Goal: Information Seeking & Learning: Learn about a topic

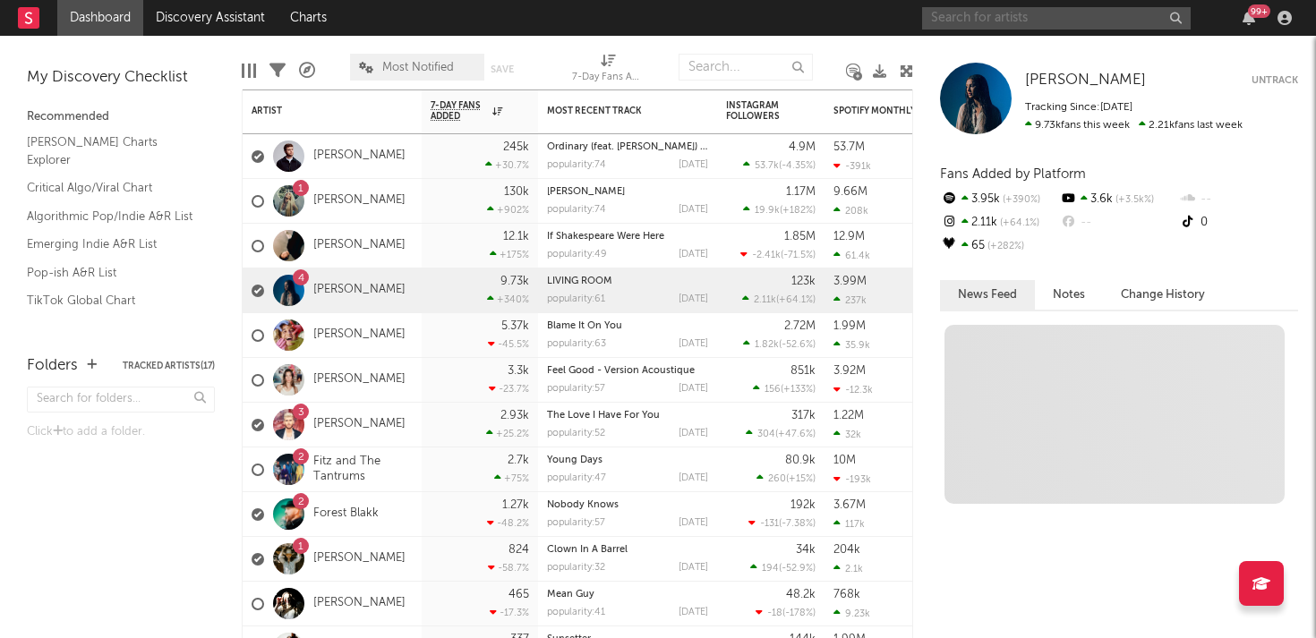
click at [1004, 17] on input "text" at bounding box center [1056, 18] width 268 height 22
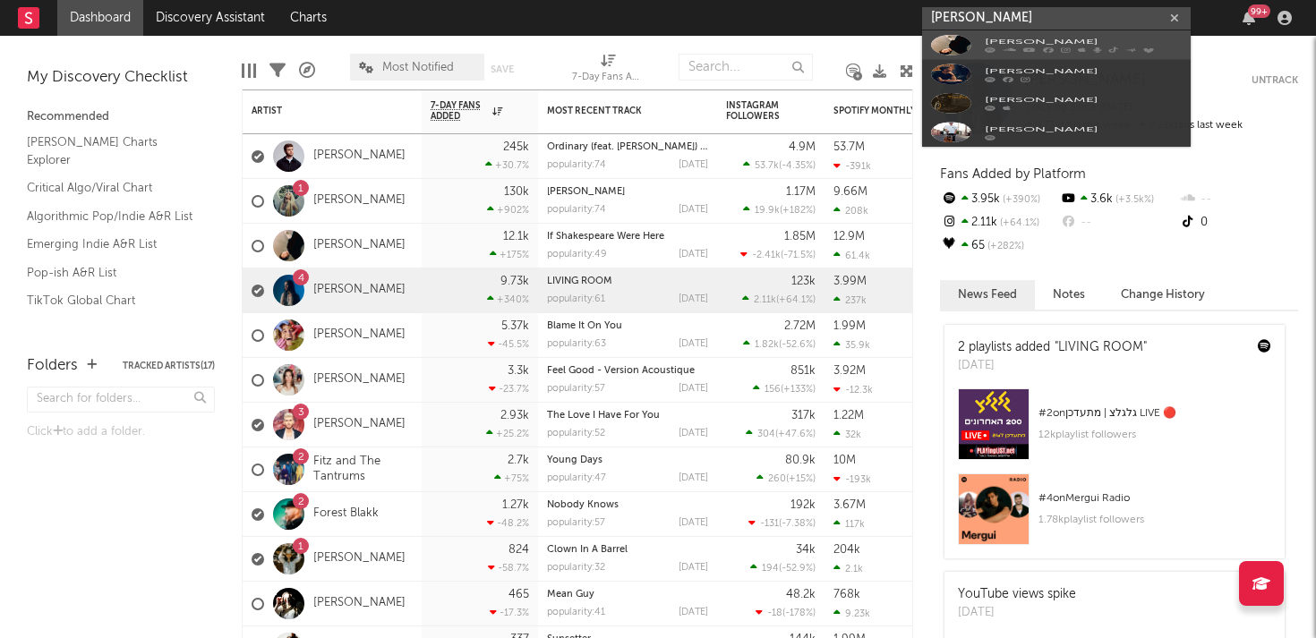
type input "[PERSON_NAME]"
click at [974, 58] on link "[PERSON_NAME]" at bounding box center [1056, 59] width 268 height 58
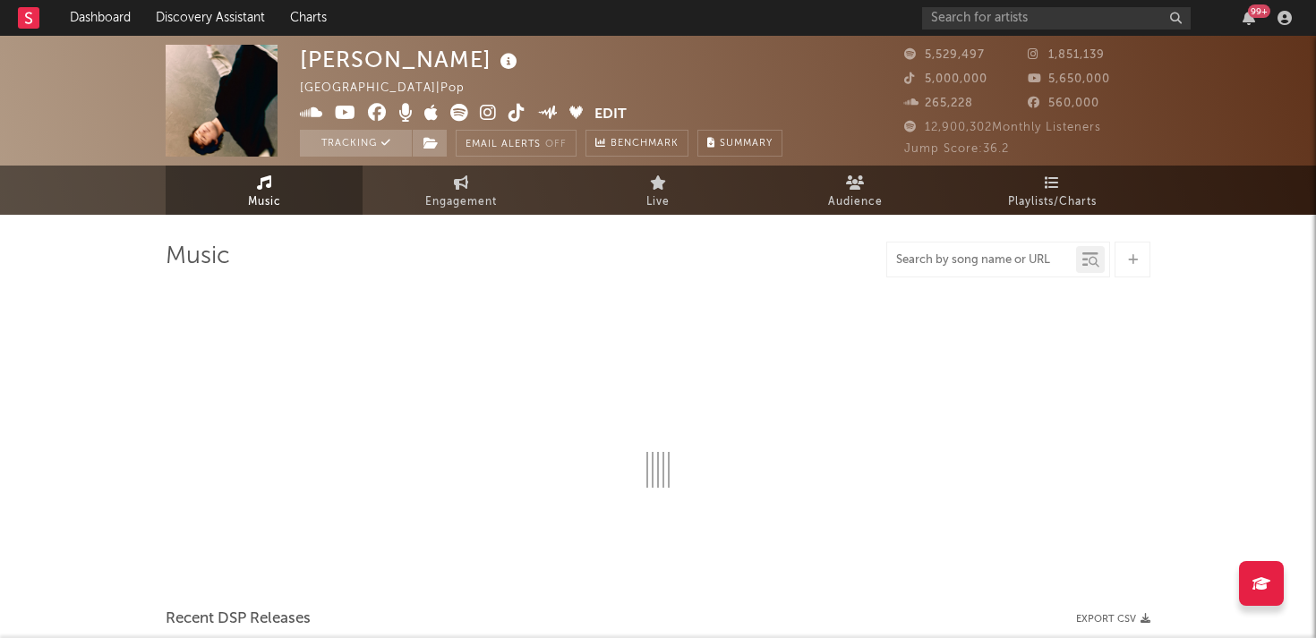
select select "6m"
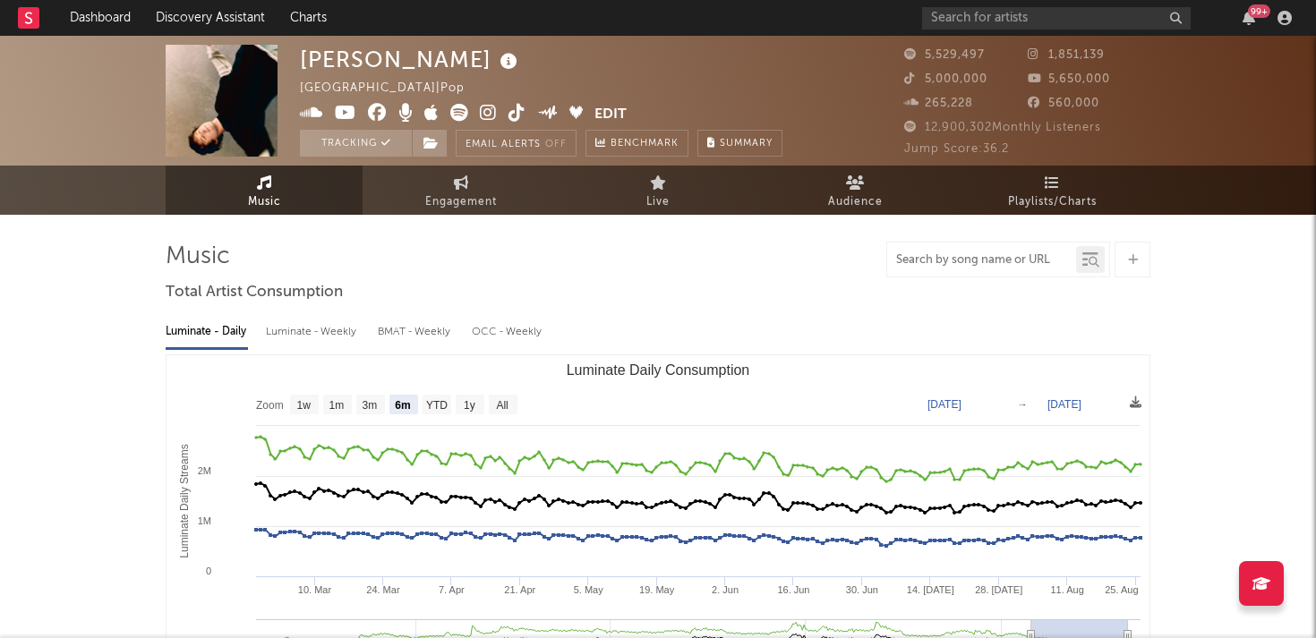
click at [995, 259] on input "text" at bounding box center [981, 260] width 189 height 14
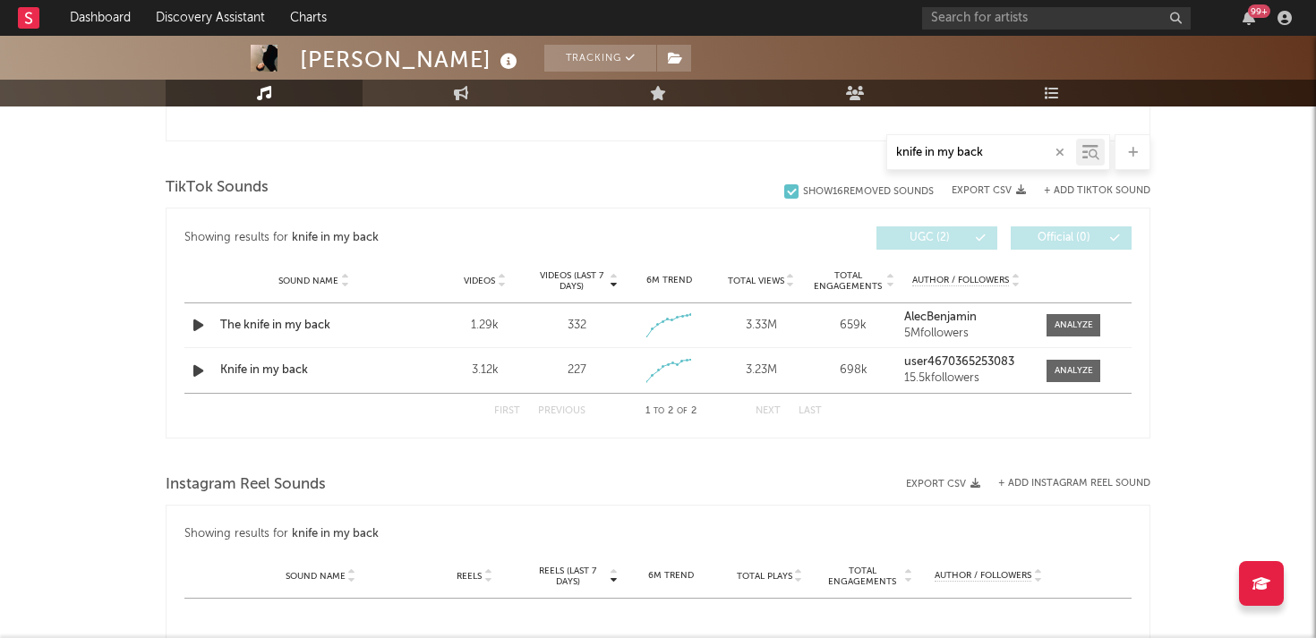
scroll to position [859, 0]
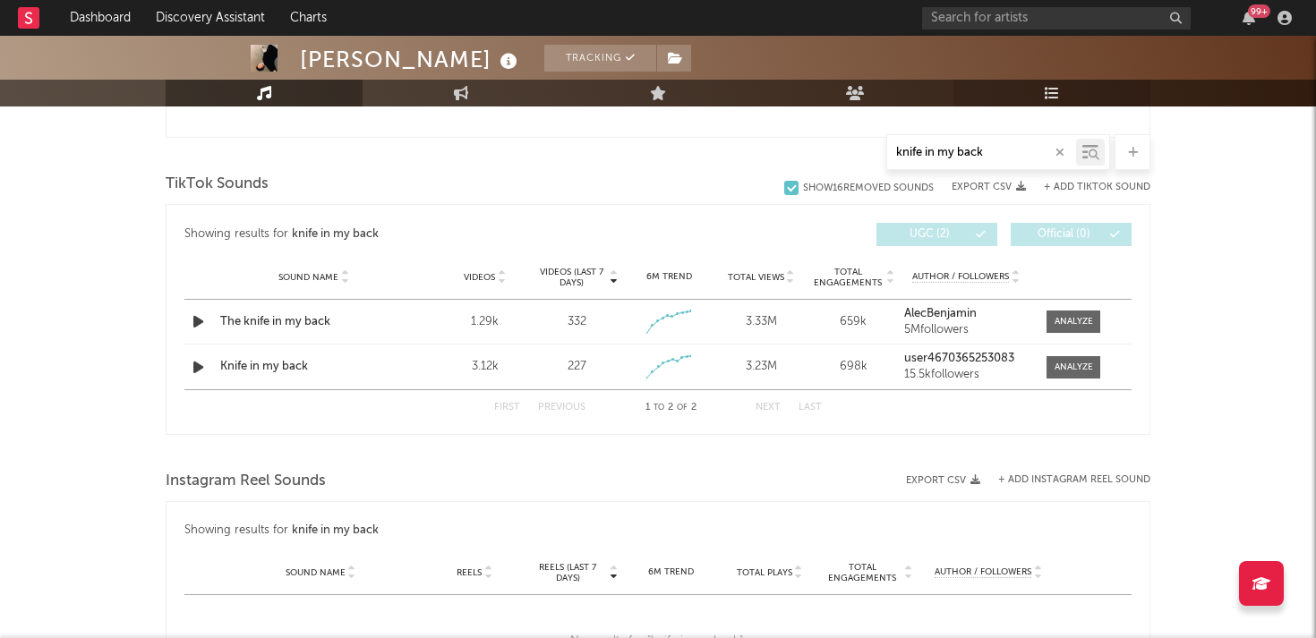
type input "knife in my back"
click at [1080, 311] on span at bounding box center [1073, 322] width 54 height 22
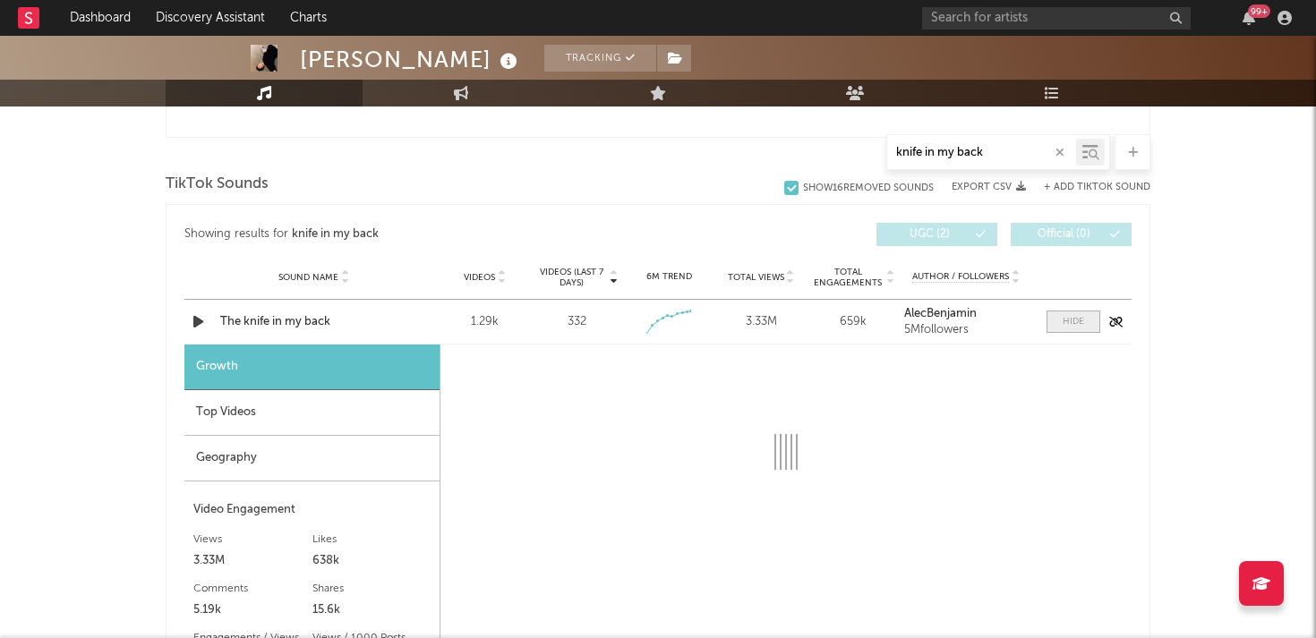
select select "1w"
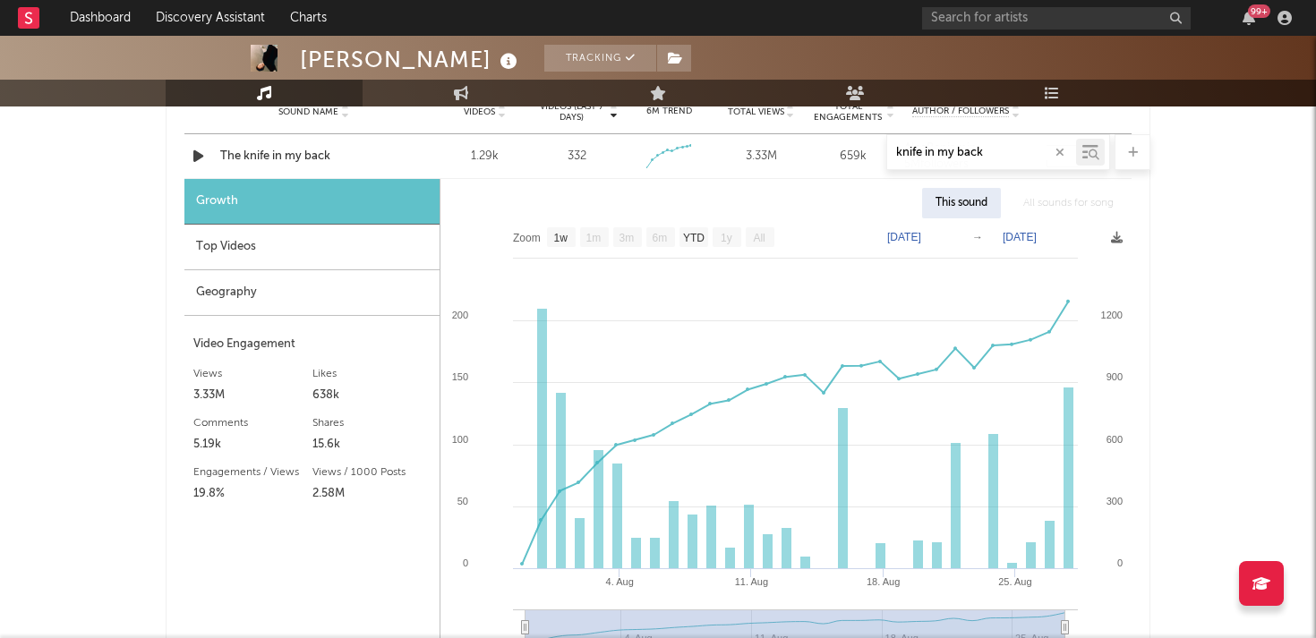
scroll to position [1017, 0]
